Goal: Information Seeking & Learning: Learn about a topic

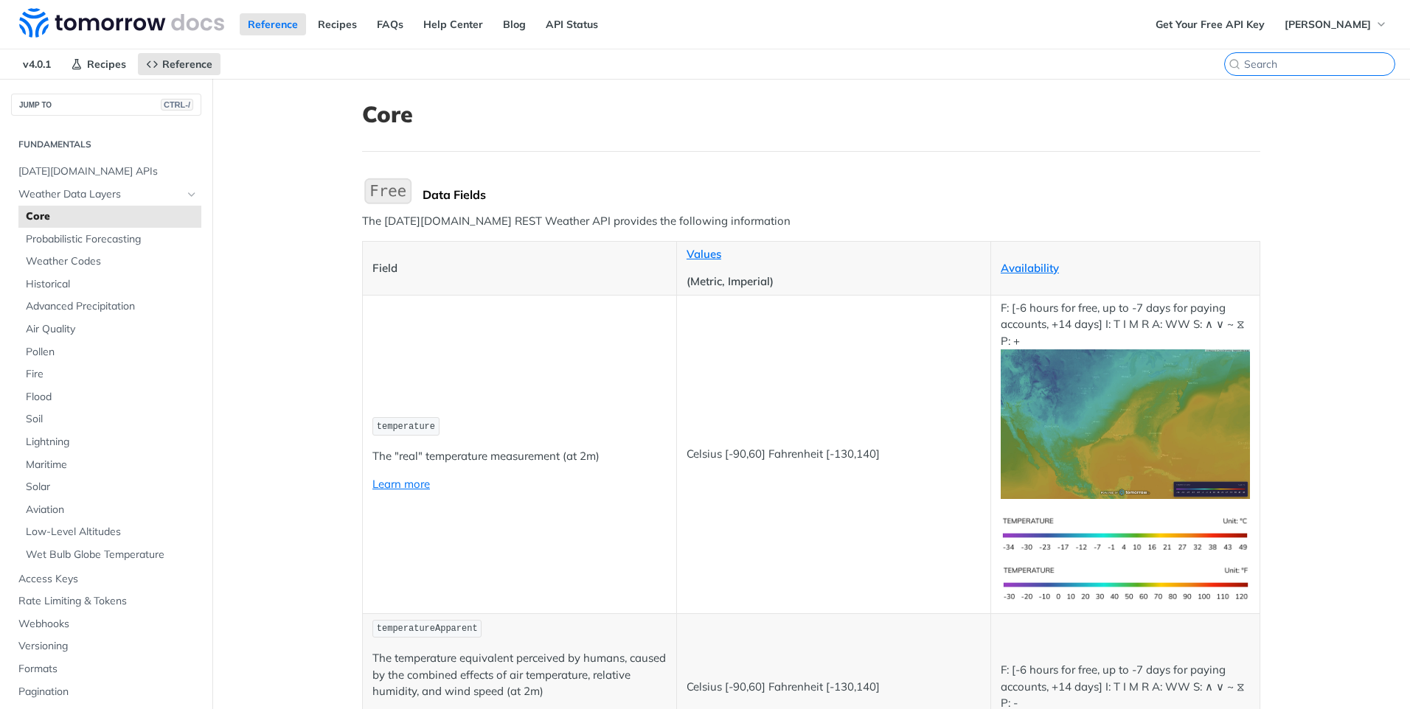
click at [1313, 61] on input "search" at bounding box center [1319, 64] width 150 height 13
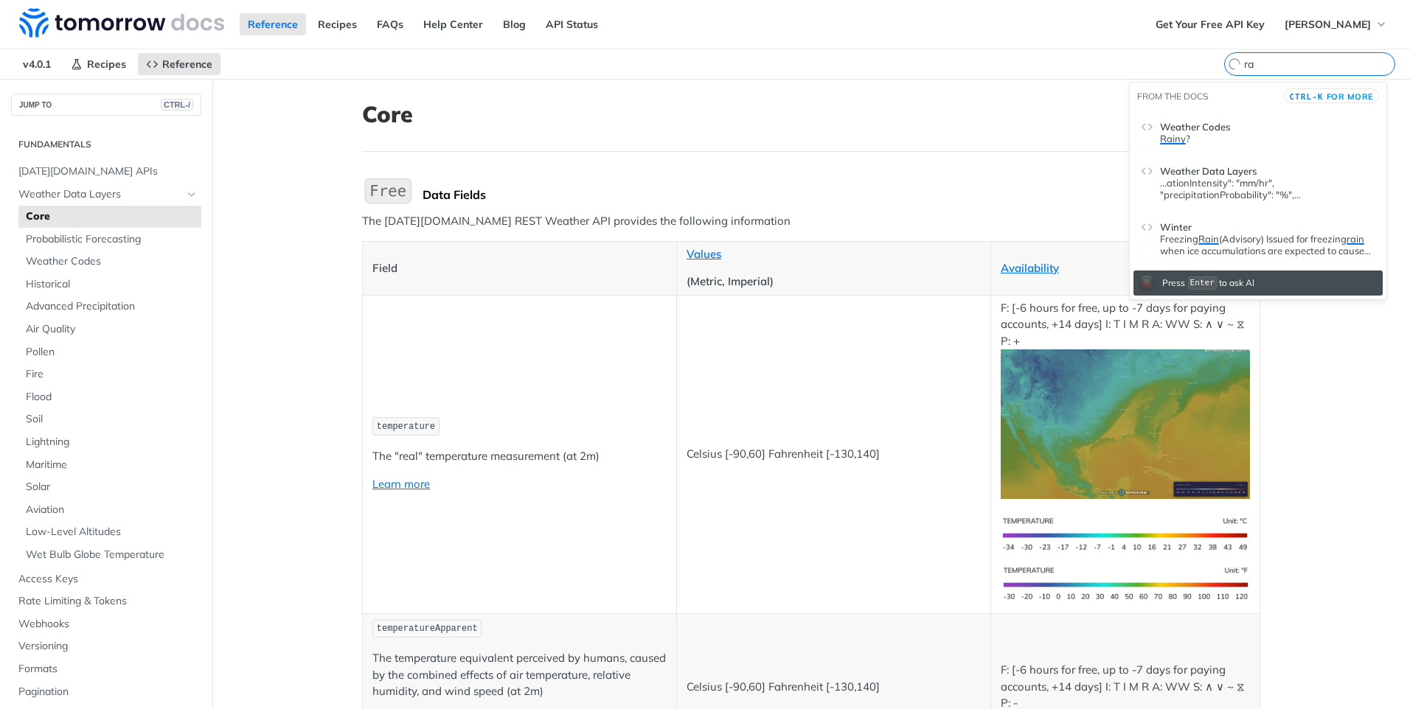
type input "r"
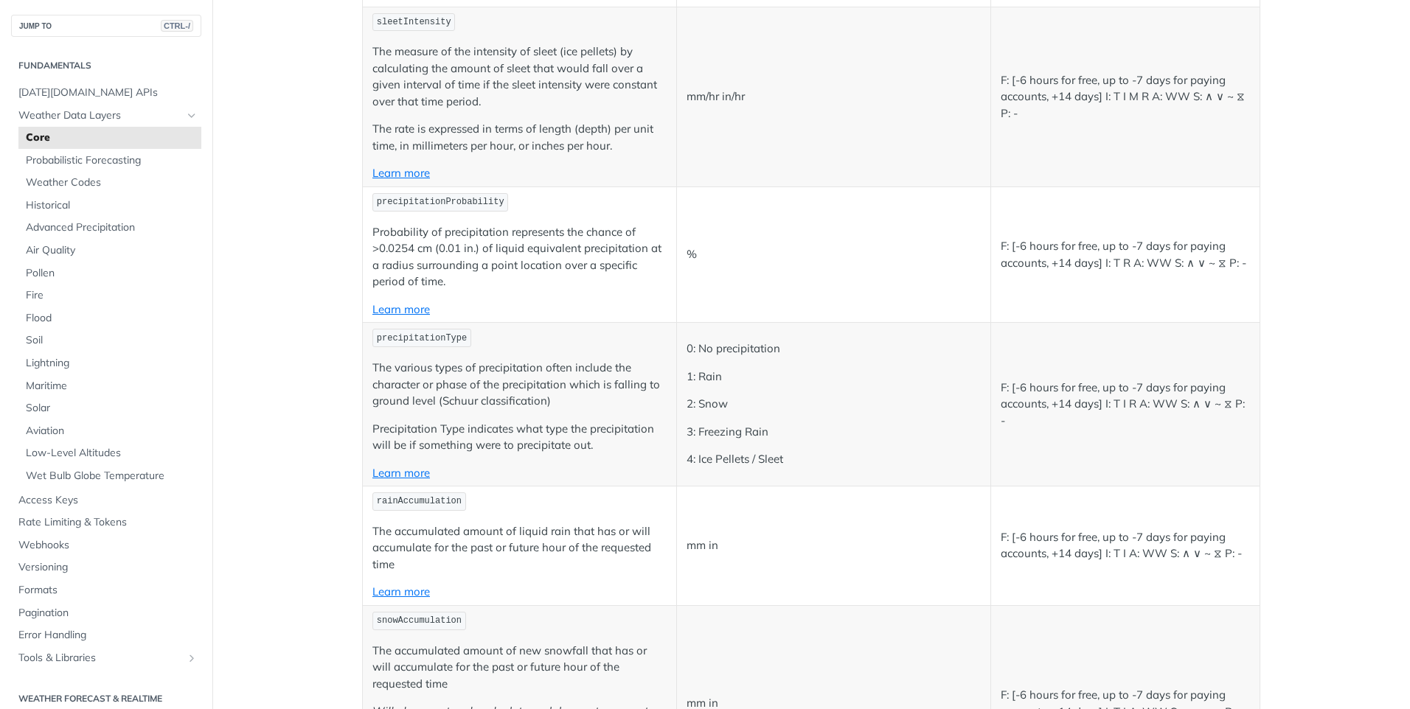
scroll to position [3540, 0]
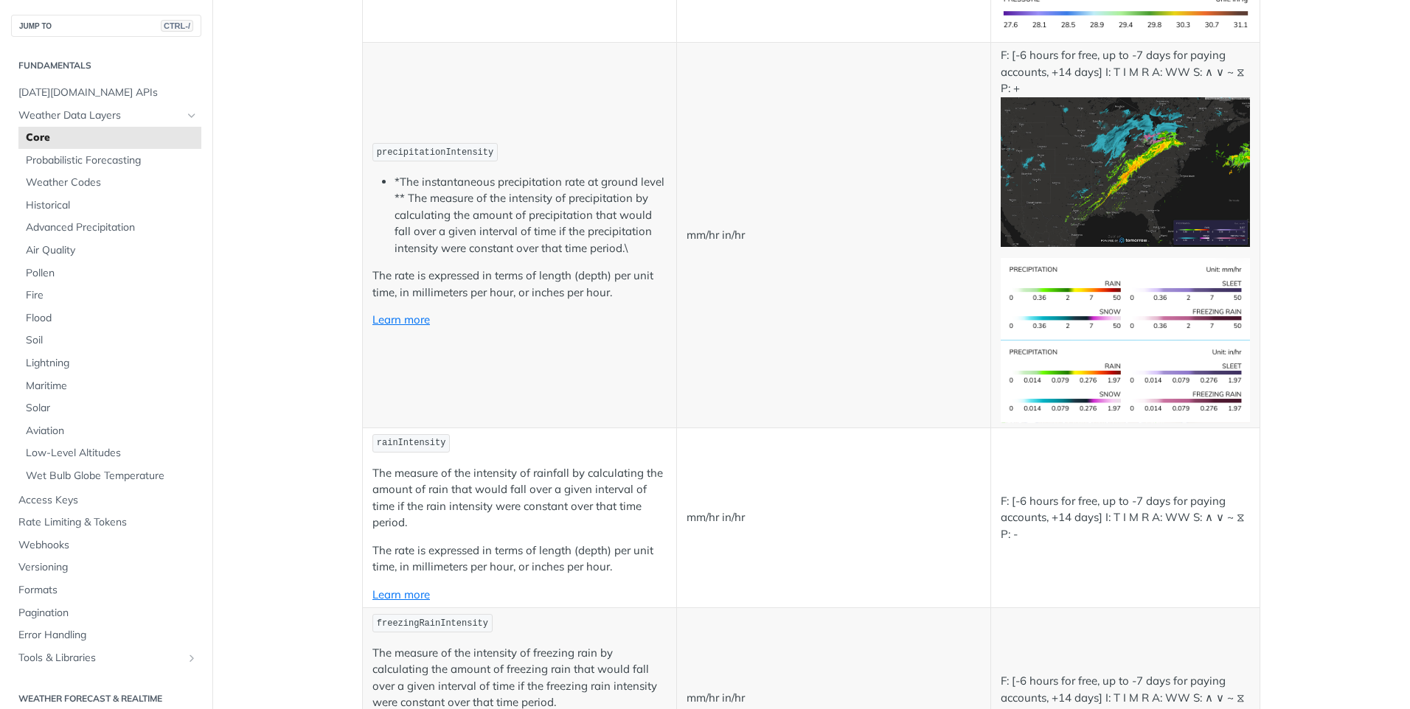
scroll to position [2655, 0]
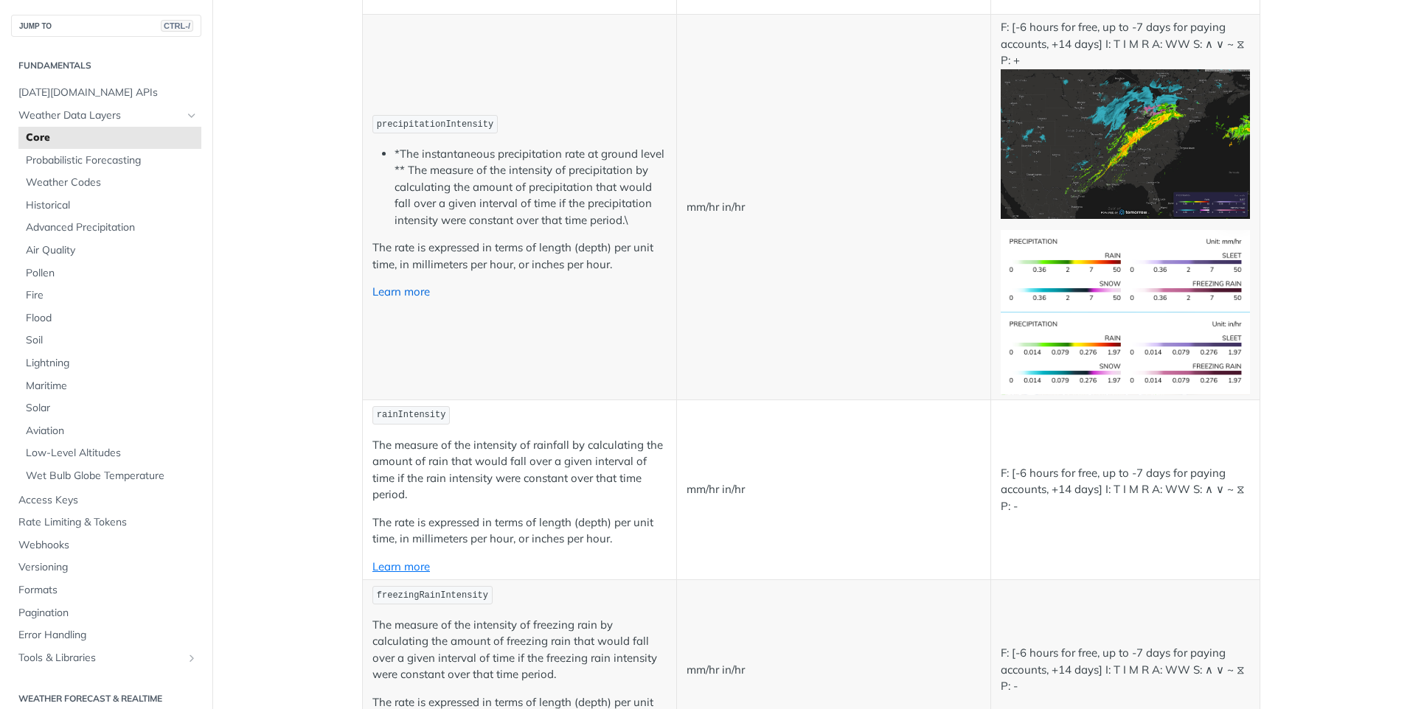
click at [408, 294] on link "Learn more" at bounding box center [401, 292] width 58 height 14
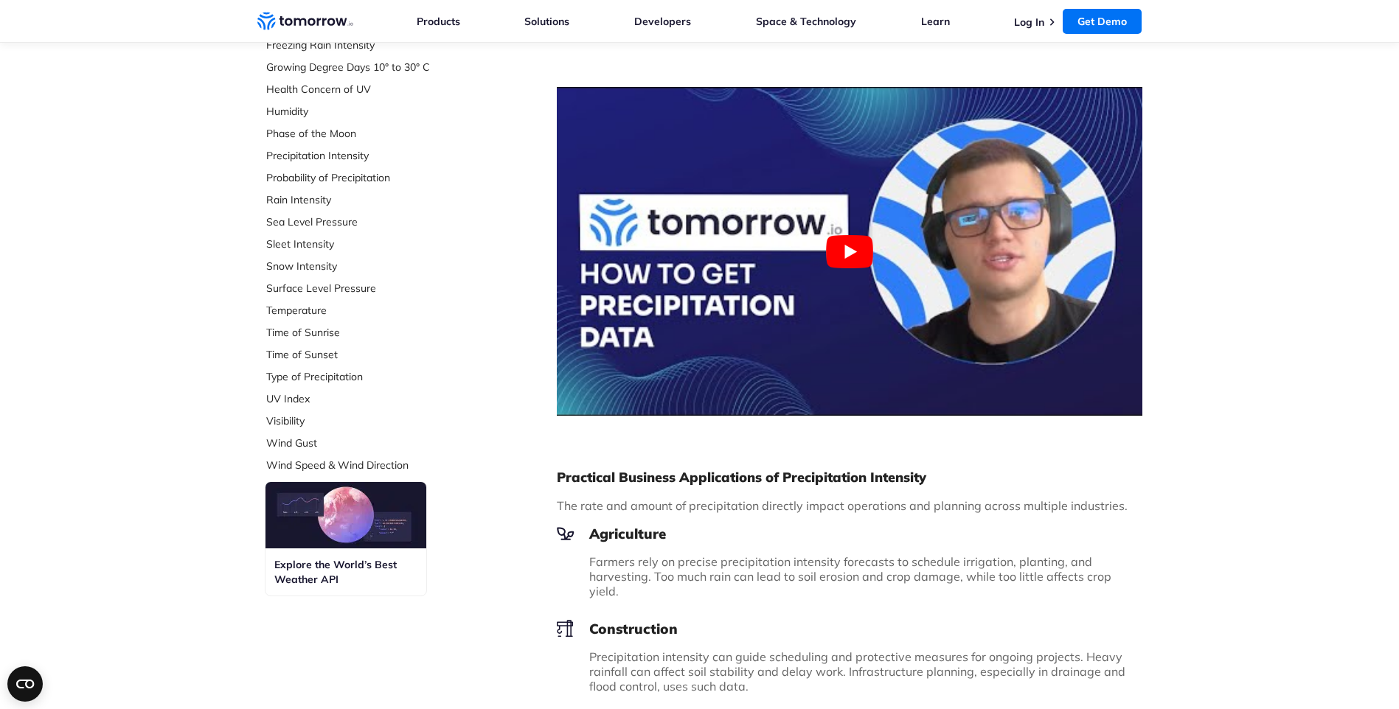
scroll to position [271, 0]
